Goal: Find specific page/section: Find specific page/section

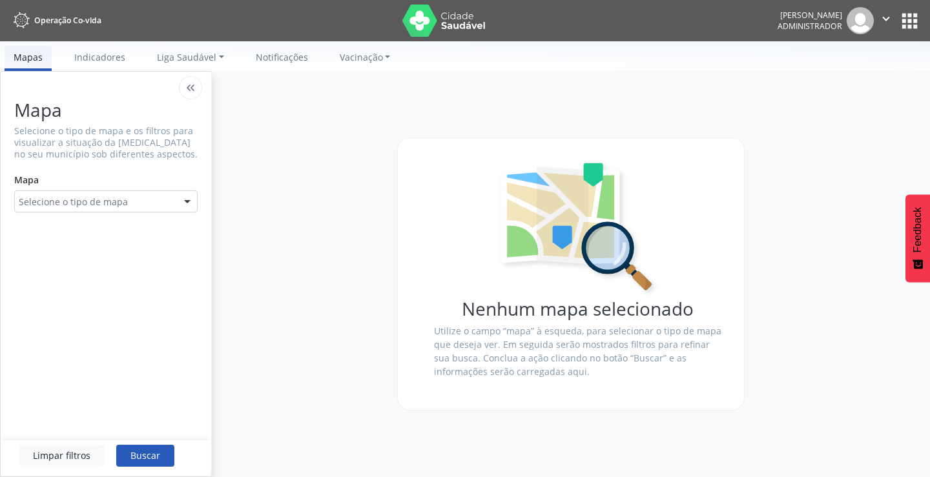
click at [908, 25] on button "apps" at bounding box center [909, 21] width 23 height 23
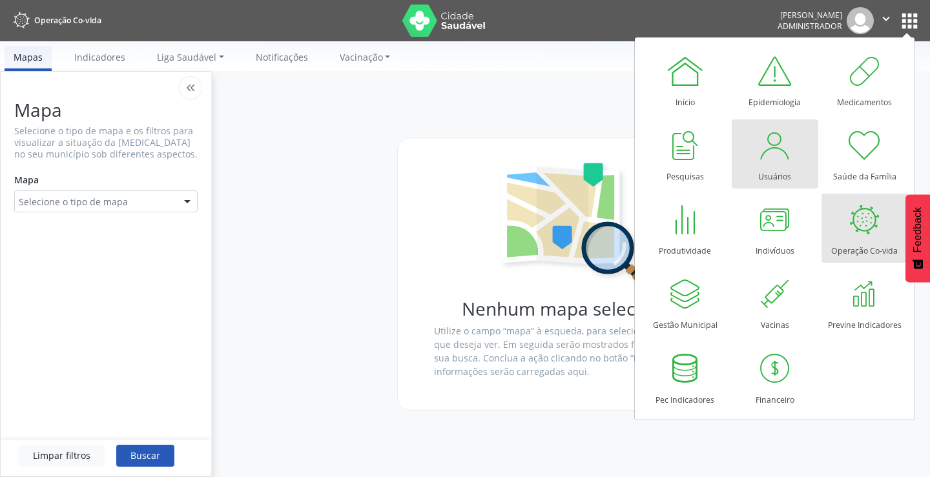
click at [776, 159] on div at bounding box center [775, 145] width 39 height 39
click at [742, 167] on link "Usuários" at bounding box center [775, 153] width 87 height 69
click at [742, 166] on link "Usuários" at bounding box center [775, 153] width 87 height 69
click at [778, 163] on div at bounding box center [775, 145] width 39 height 39
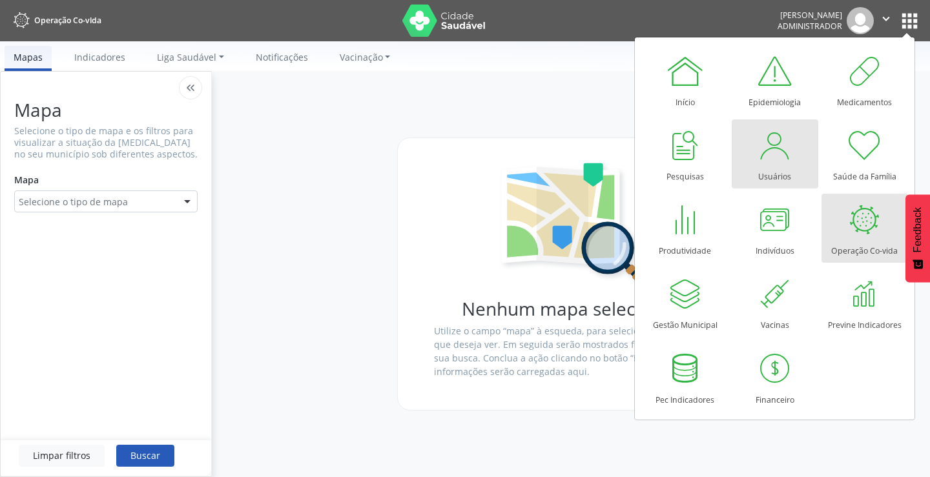
click at [778, 163] on div at bounding box center [775, 145] width 39 height 39
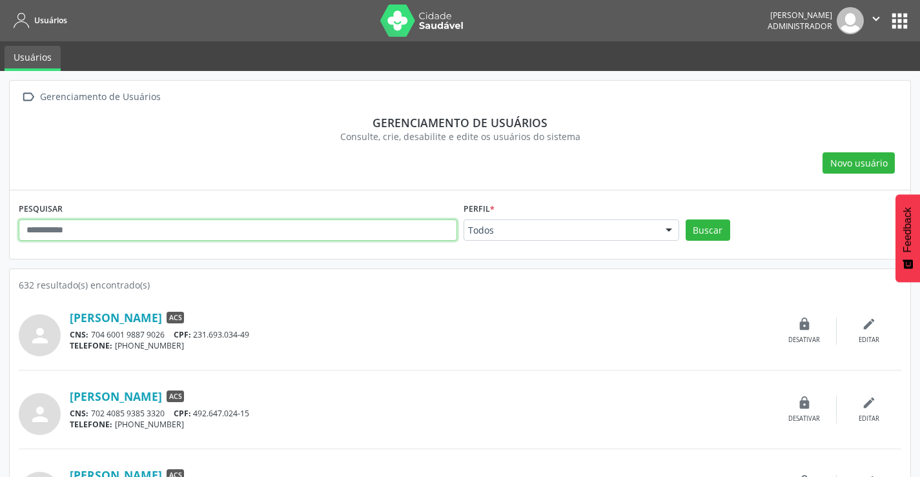
click at [46, 230] on input "text" at bounding box center [238, 231] width 439 height 22
type input "****"
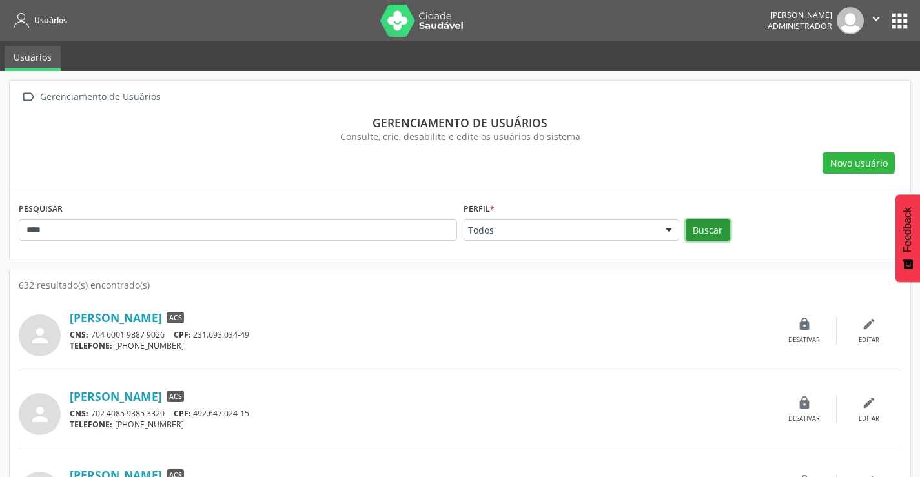
click at [702, 227] on button "Buscar" at bounding box center [708, 231] width 45 height 22
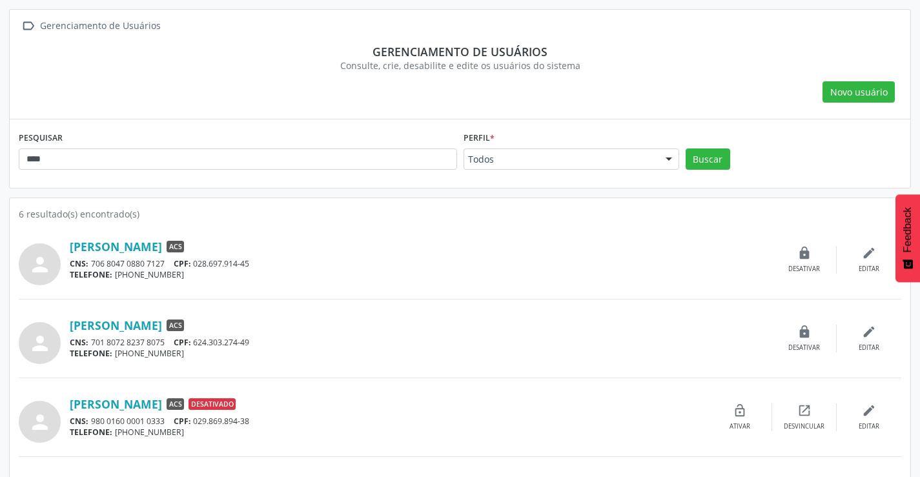
scroll to position [99, 0]
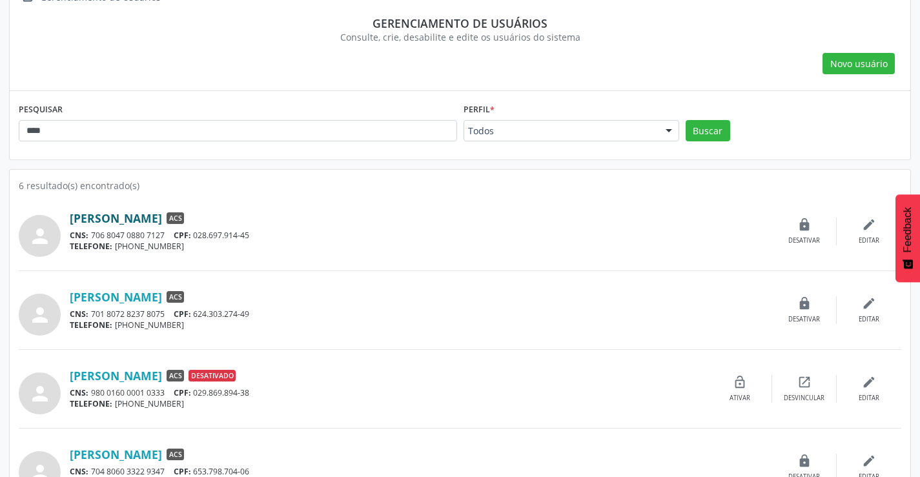
click at [110, 216] on link "[PERSON_NAME]" at bounding box center [116, 218] width 92 height 14
